Goal: Information Seeking & Learning: Find specific fact

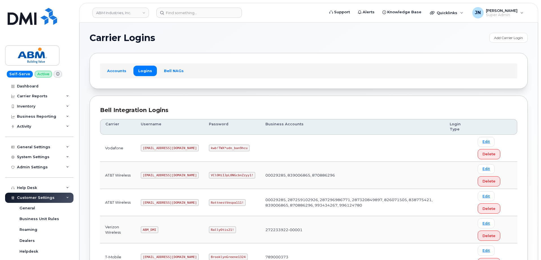
scroll to position [75, 0]
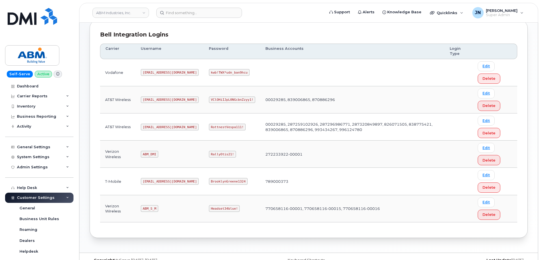
click at [153, 126] on code "[EMAIL_ADDRESS][DOMAIN_NAME]" at bounding box center [170, 126] width 58 height 7
click at [152, 127] on code "[EMAIL_ADDRESS][DOMAIN_NAME]" at bounding box center [170, 126] width 58 height 7
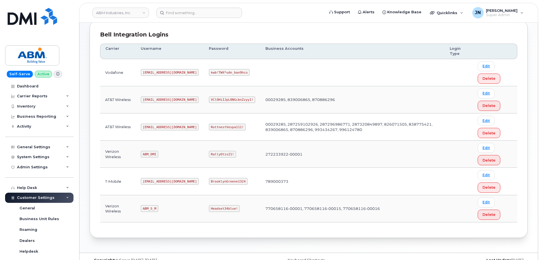
click at [152, 127] on code "[EMAIL_ADDRESS][DOMAIN_NAME]" at bounding box center [170, 126] width 58 height 7
copy code "[EMAIL_ADDRESS][DOMAIN_NAME]"
click at [209, 125] on code "RottnestVespa111!" at bounding box center [227, 126] width 37 height 7
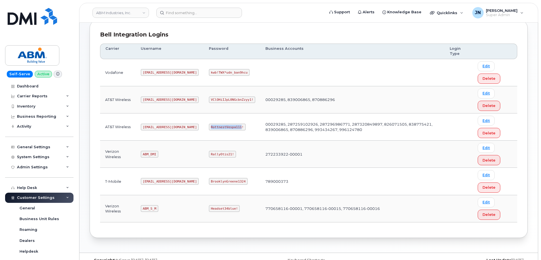
click at [209, 125] on code "RottnestVespa111!" at bounding box center [227, 126] width 37 height 7
copy code "RottnestVespa111!"
click at [156, 126] on code "[EMAIL_ADDRESS][DOMAIN_NAME]" at bounding box center [170, 126] width 58 height 7
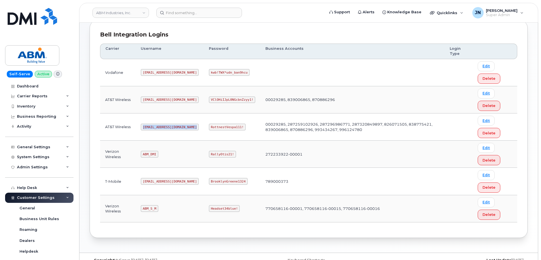
click at [156, 126] on code "[EMAIL_ADDRESS][DOMAIN_NAME]" at bounding box center [170, 126] width 58 height 7
copy code "[EMAIL_ADDRESS][DOMAIN_NAME]"
click at [209, 125] on code "RottnestVespa111!" at bounding box center [227, 126] width 37 height 7
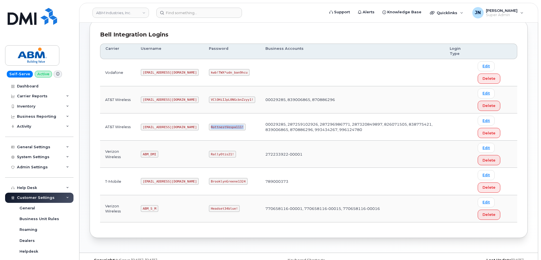
copy code "RottnestVespa111!"
click at [154, 126] on code "[EMAIL_ADDRESS][DOMAIN_NAME]" at bounding box center [170, 126] width 58 height 7
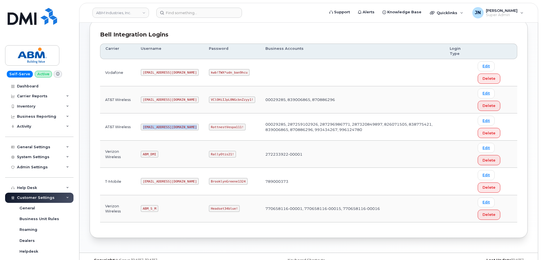
copy code "[EMAIL_ADDRESS][DOMAIN_NAME]"
click at [209, 128] on code "RottnestVespa111!" at bounding box center [227, 126] width 37 height 7
copy code "RottnestVespa111!"
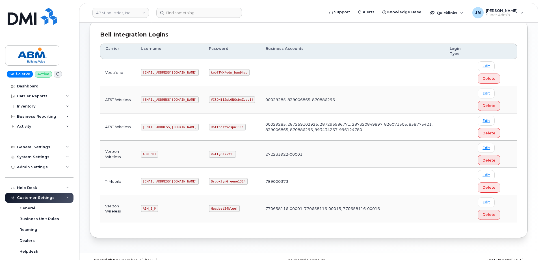
click at [153, 125] on code "[EMAIL_ADDRESS][DOMAIN_NAME]" at bounding box center [170, 126] width 58 height 7
click at [153, 124] on code "[EMAIL_ADDRESS][DOMAIN_NAME]" at bounding box center [170, 126] width 58 height 7
click at [154, 124] on code "[EMAIL_ADDRESS][DOMAIN_NAME]" at bounding box center [170, 126] width 58 height 7
copy code "[EMAIL_ADDRESS][DOMAIN_NAME]"
click at [209, 127] on code "RottnestVespa111!" at bounding box center [227, 126] width 37 height 7
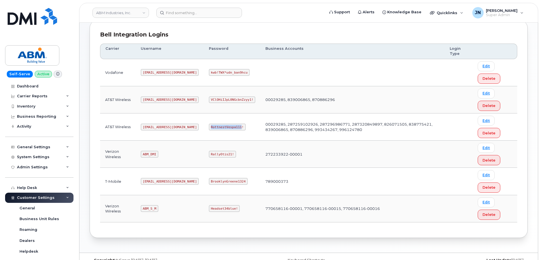
click at [209, 126] on code "RottnestVespa111!" at bounding box center [227, 126] width 37 height 7
copy code "RottnestVespa111"
click at [209, 126] on code "RottnestVespa111!" at bounding box center [227, 126] width 37 height 7
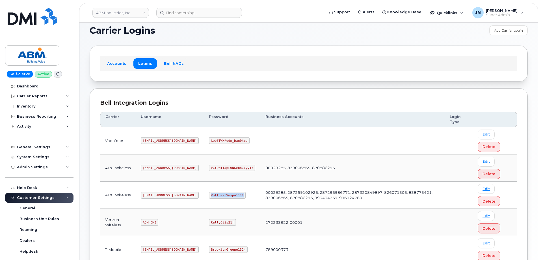
scroll to position [0, 0]
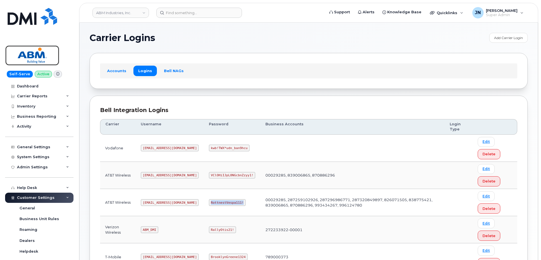
click at [41, 54] on img at bounding box center [32, 55] width 44 height 16
